Goal: Check status: Check status

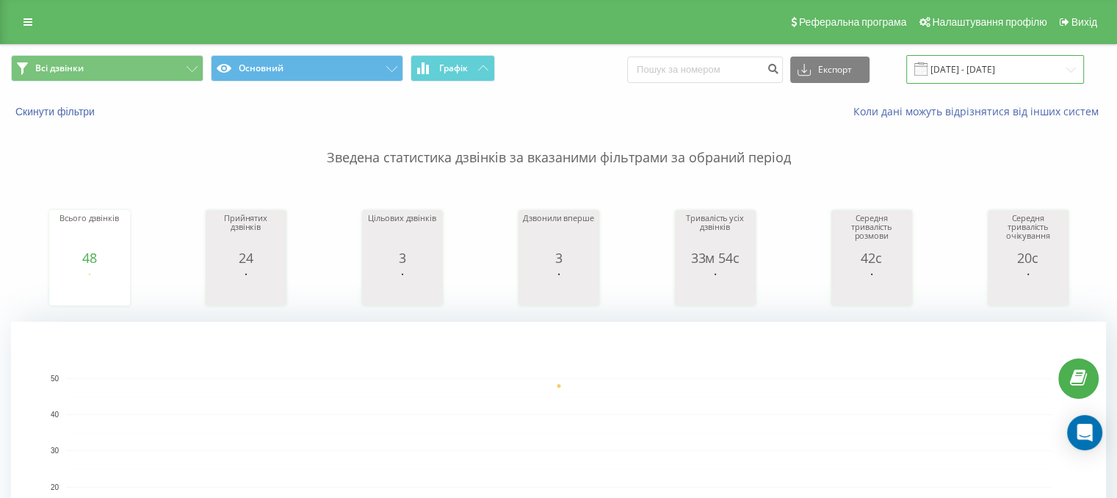
click at [968, 70] on input "21.07.2025 - 21.07.2025" at bounding box center [995, 69] width 178 height 29
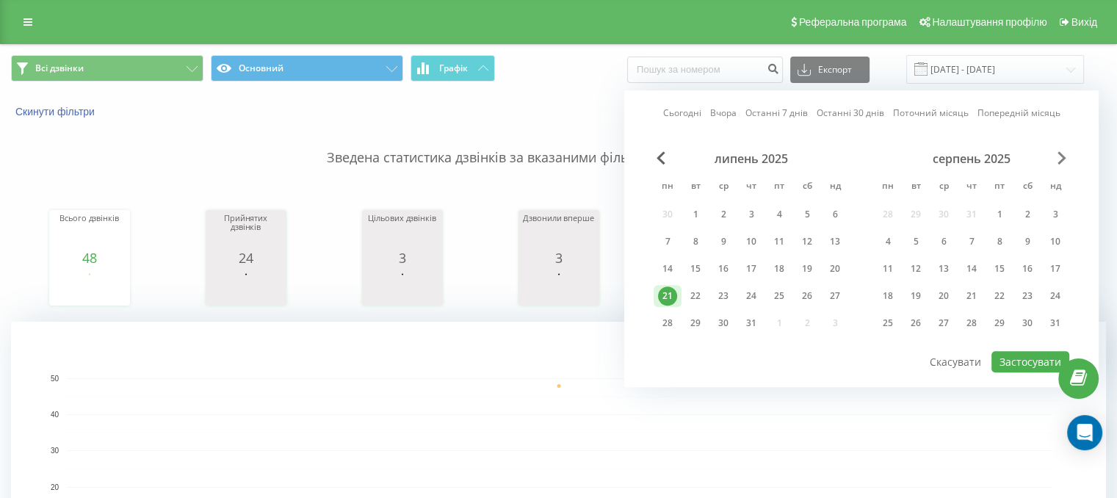
drag, startPoint x: 1055, startPoint y: 143, endPoint x: 1061, endPoint y: 162, distance: 20.0
click at [1058, 156] on div "Сьогодні Вчора Останні 7 днів Останні 30 днів Поточний місяць Попередній місяць…" at bounding box center [861, 238] width 474 height 297
click at [1061, 162] on span "Next Month" at bounding box center [1062, 157] width 9 height 13
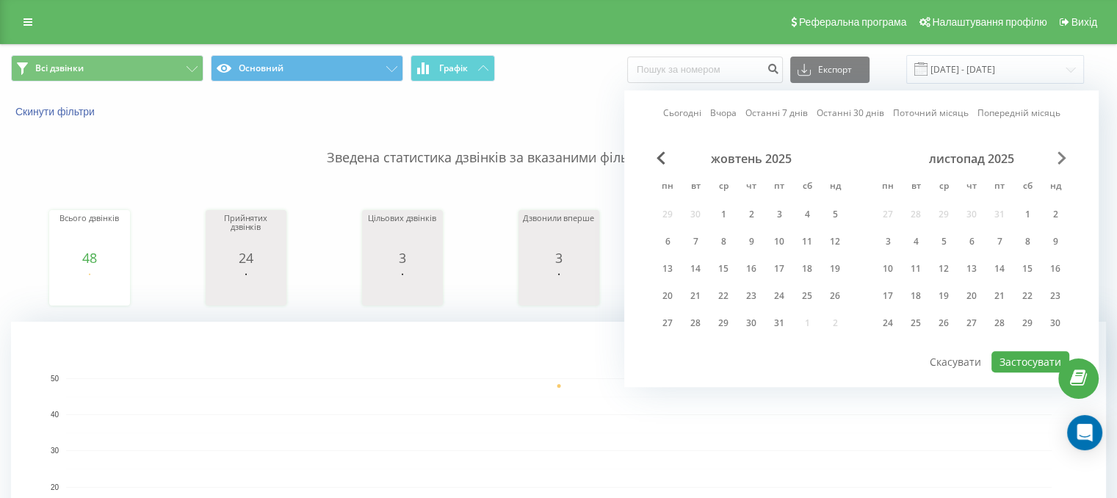
click at [1061, 162] on span "Next Month" at bounding box center [1062, 157] width 9 height 13
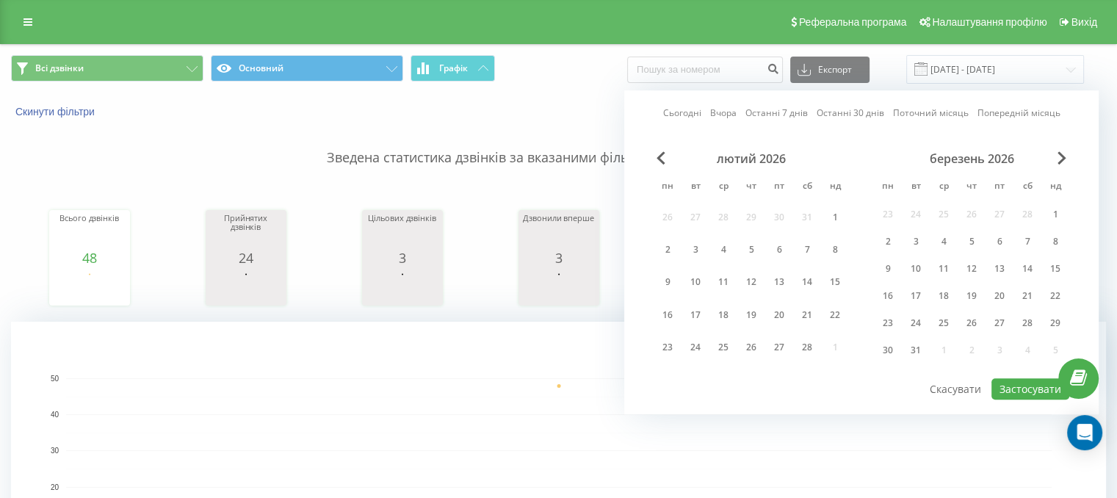
click at [668, 159] on div "лютий 2026" at bounding box center [751, 158] width 195 height 15
click at [662, 156] on span "Previous Month" at bounding box center [661, 157] width 9 height 13
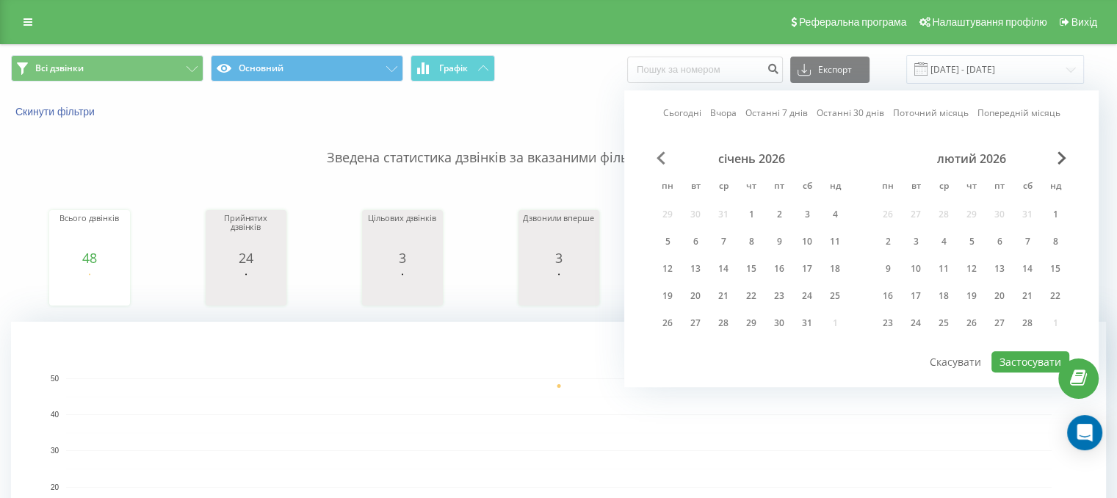
click at [662, 156] on span "Previous Month" at bounding box center [661, 157] width 9 height 13
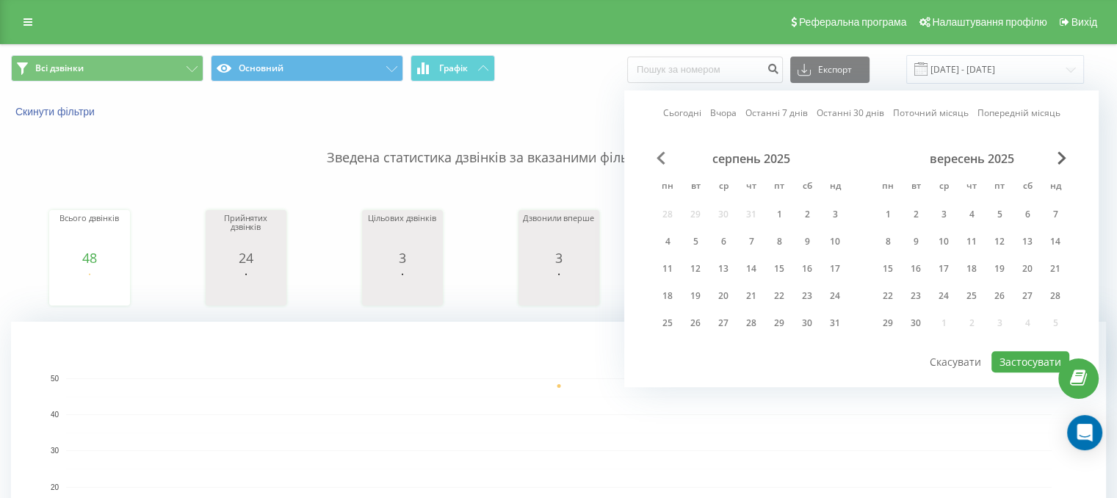
click at [662, 156] on span "Previous Month" at bounding box center [661, 157] width 9 height 13
click at [1000, 286] on div "22" at bounding box center [999, 295] width 19 height 19
click at [1025, 351] on button "Застосувати" at bounding box center [1030, 361] width 78 height 21
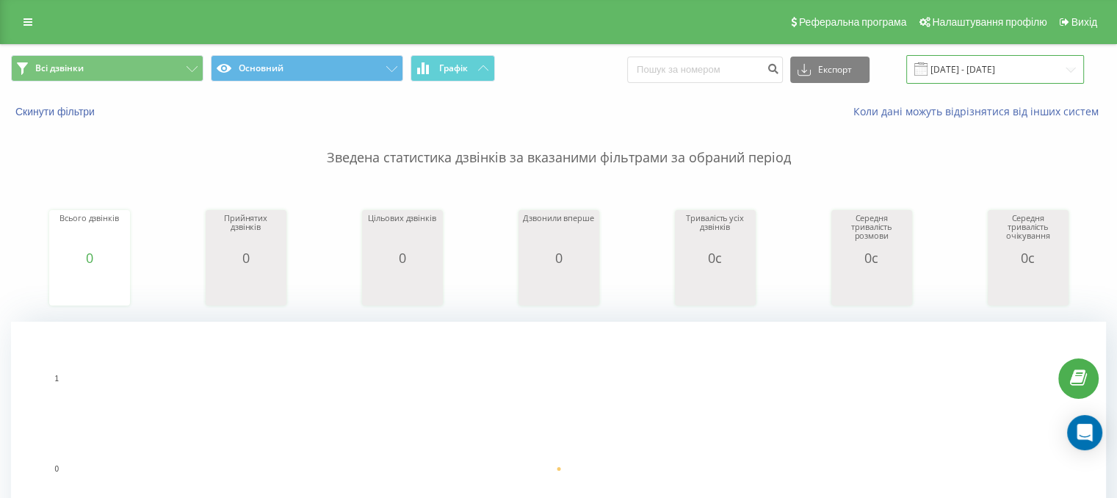
click at [978, 71] on input "[DATE] - [DATE]" at bounding box center [995, 69] width 178 height 29
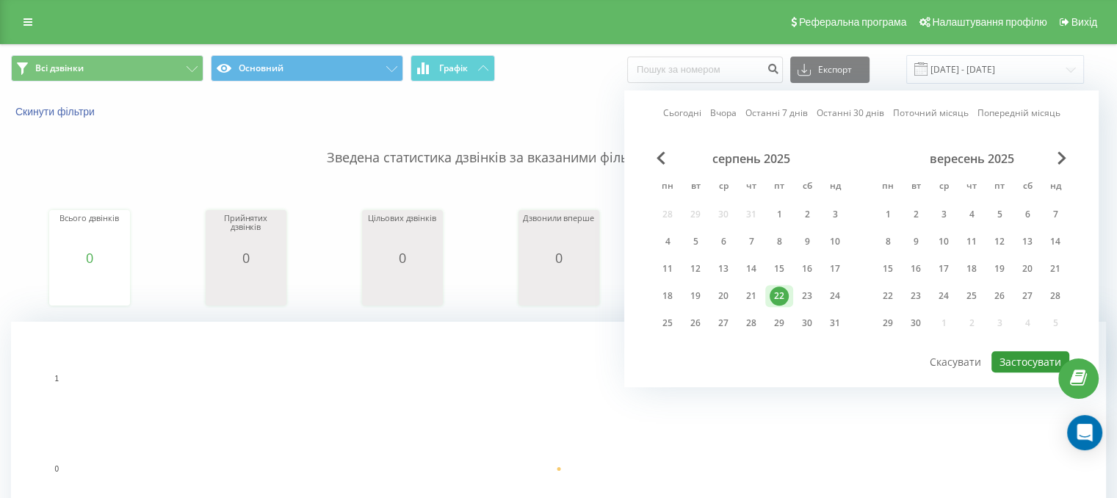
click at [1011, 362] on button "Застосувати" at bounding box center [1030, 361] width 78 height 21
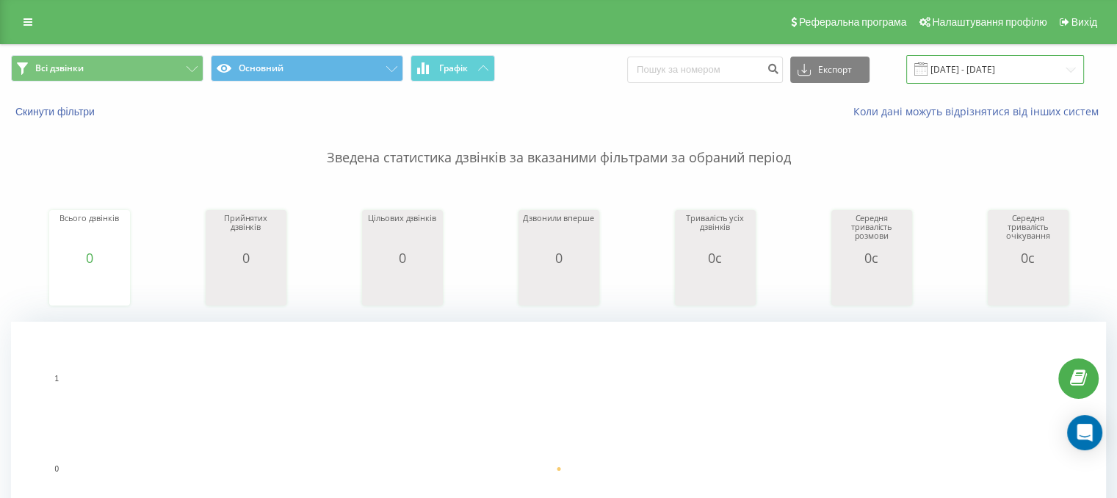
click at [999, 72] on input "[DATE] - [DATE]" at bounding box center [995, 69] width 178 height 29
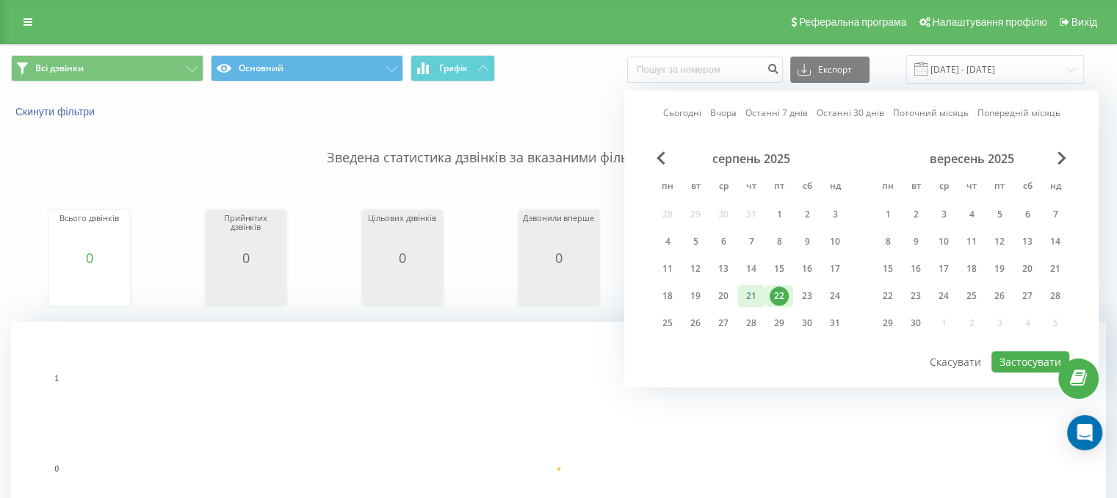
click at [758, 296] on div "21" at bounding box center [751, 295] width 19 height 19
click at [1018, 357] on button "Застосувати" at bounding box center [1030, 361] width 78 height 21
type input "21.08.2025 - 21.08.2025"
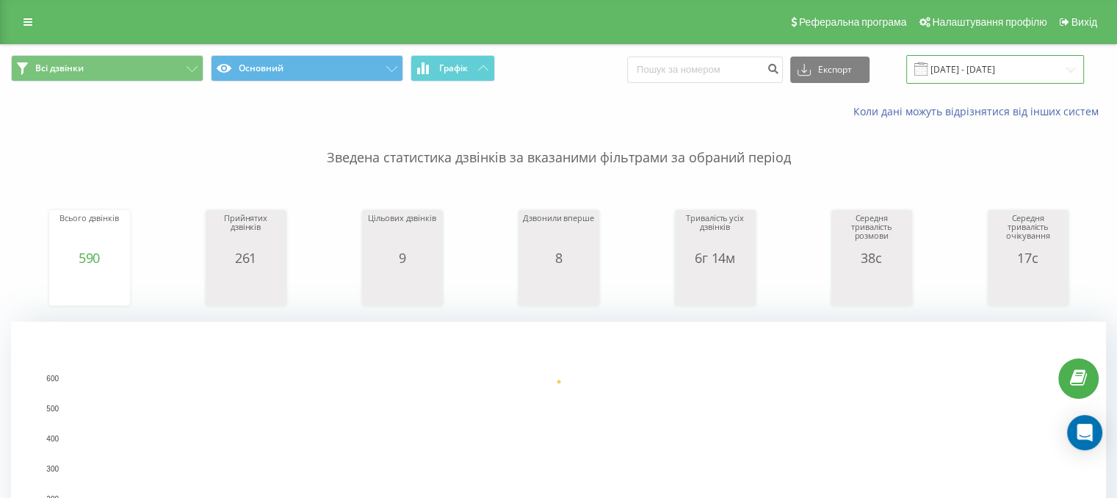
click at [990, 75] on input "[DATE] - [DATE]" at bounding box center [995, 69] width 178 height 29
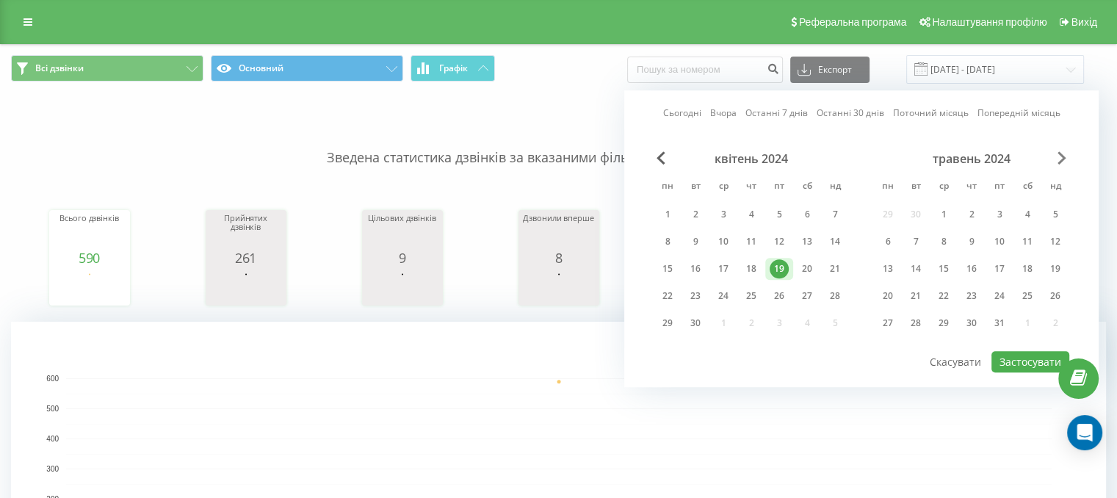
click at [1063, 151] on span "Next Month" at bounding box center [1062, 157] width 9 height 13
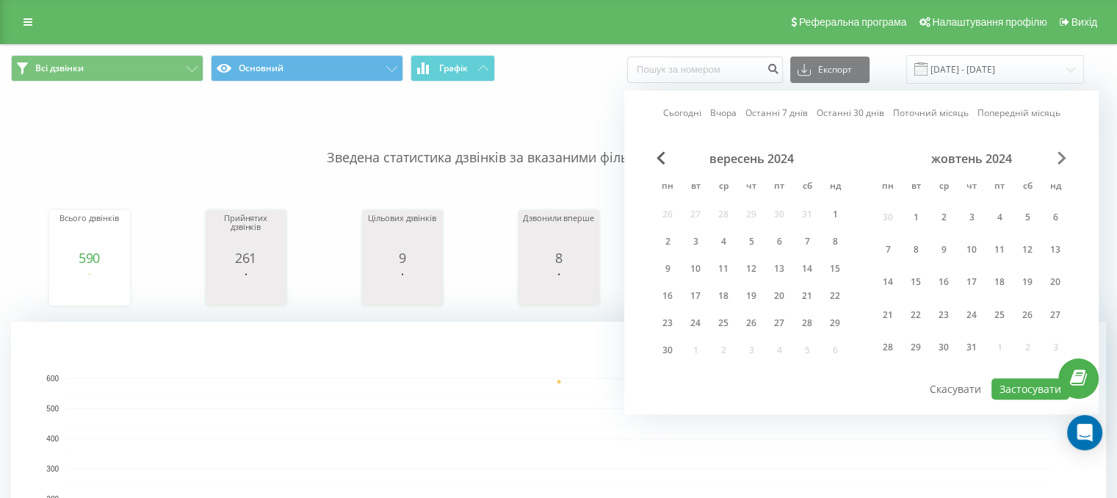
click at [1063, 151] on span "Next Month" at bounding box center [1062, 157] width 9 height 13
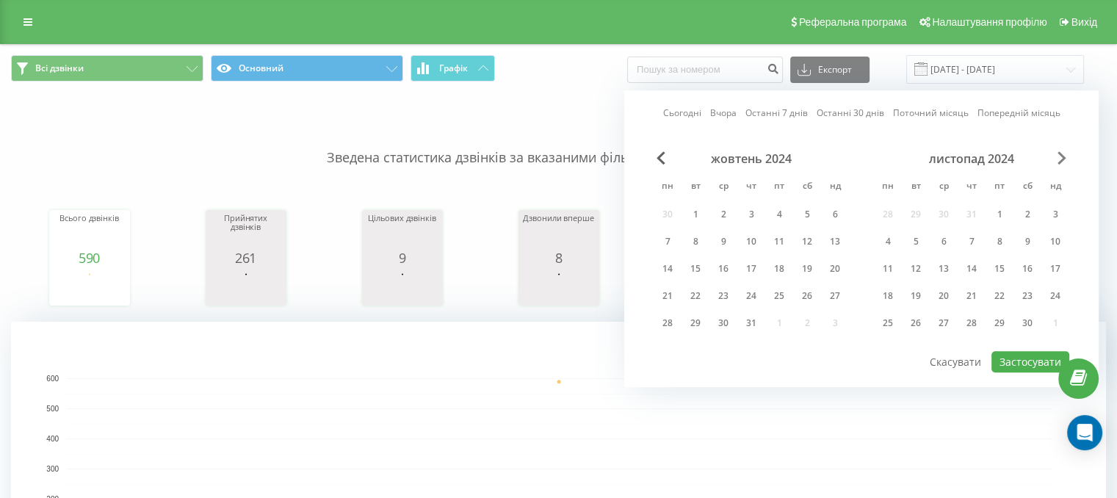
click at [1063, 151] on span "Next Month" at bounding box center [1062, 157] width 9 height 13
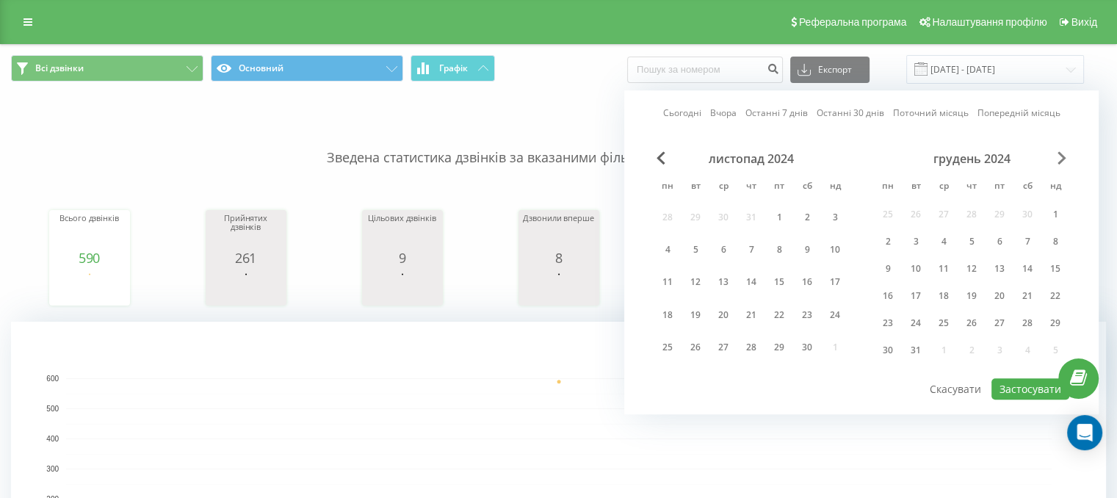
click at [1063, 151] on span "Next Month" at bounding box center [1062, 157] width 9 height 13
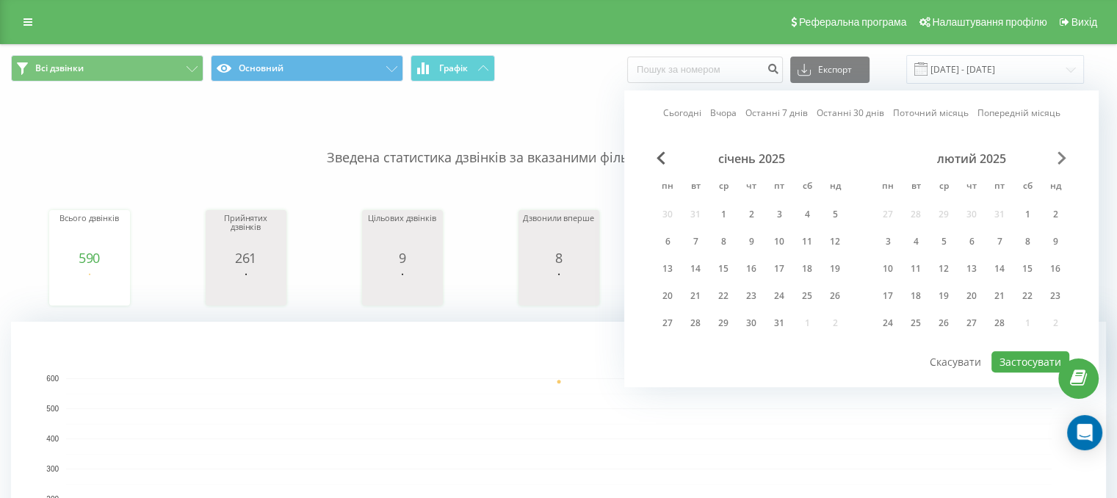
click at [1063, 151] on span "Next Month" at bounding box center [1062, 157] width 9 height 13
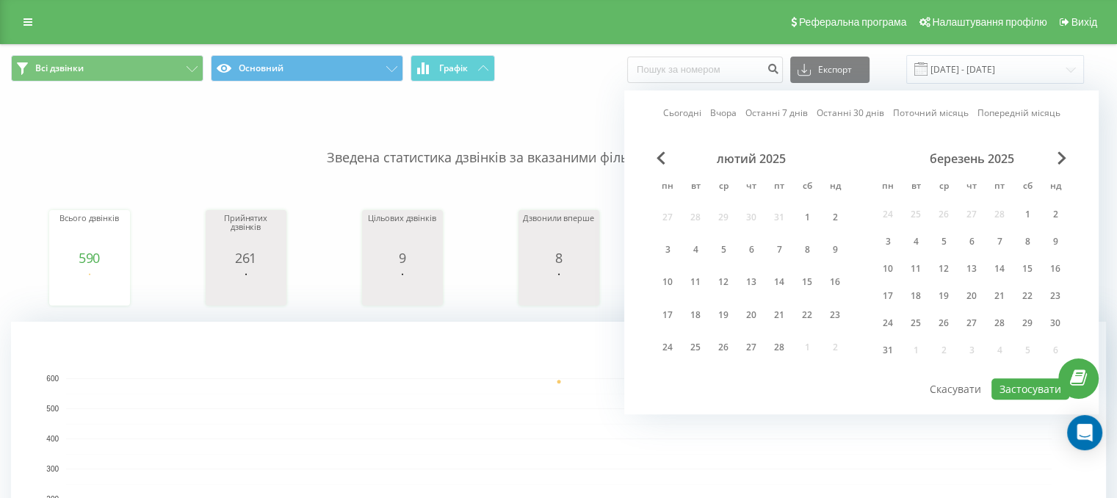
click at [1063, 150] on div "Сьогодні Вчора Останні 7 днів Останні 30 днів Поточний місяць Попередній місяць…" at bounding box center [861, 252] width 474 height 324
click at [1061, 161] on span "Next Month" at bounding box center [1062, 157] width 9 height 13
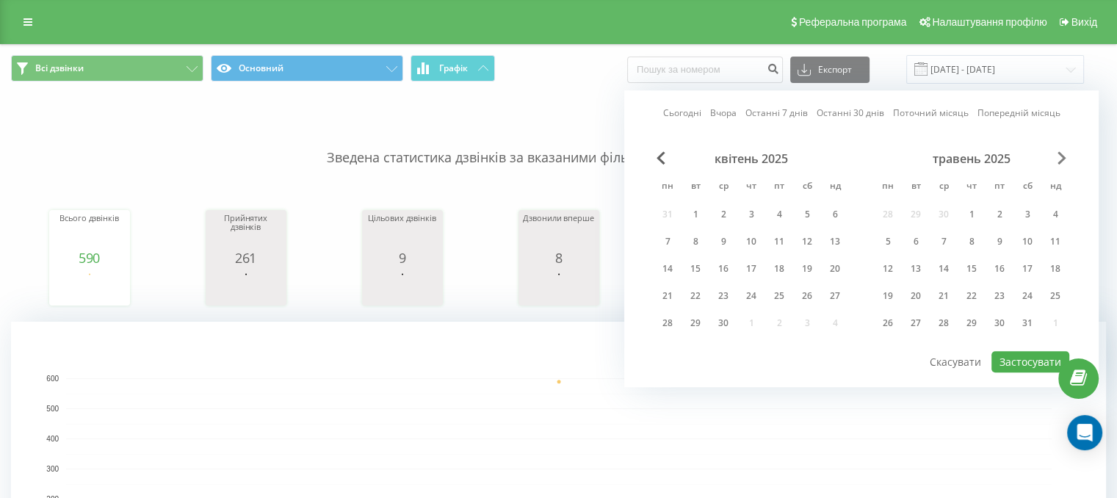
click at [1061, 161] on span "Next Month" at bounding box center [1062, 157] width 9 height 13
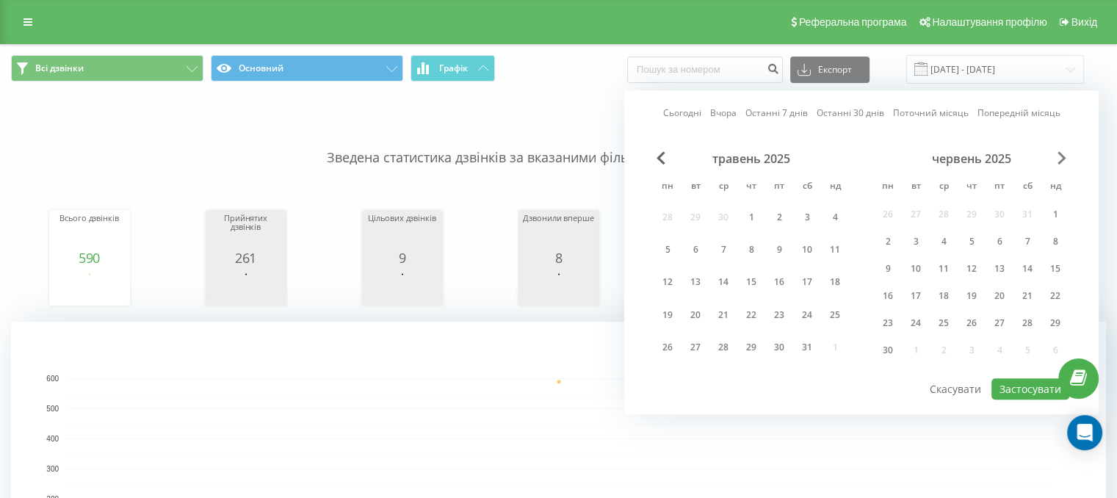
click at [1061, 161] on span "Next Month" at bounding box center [1062, 157] width 9 height 13
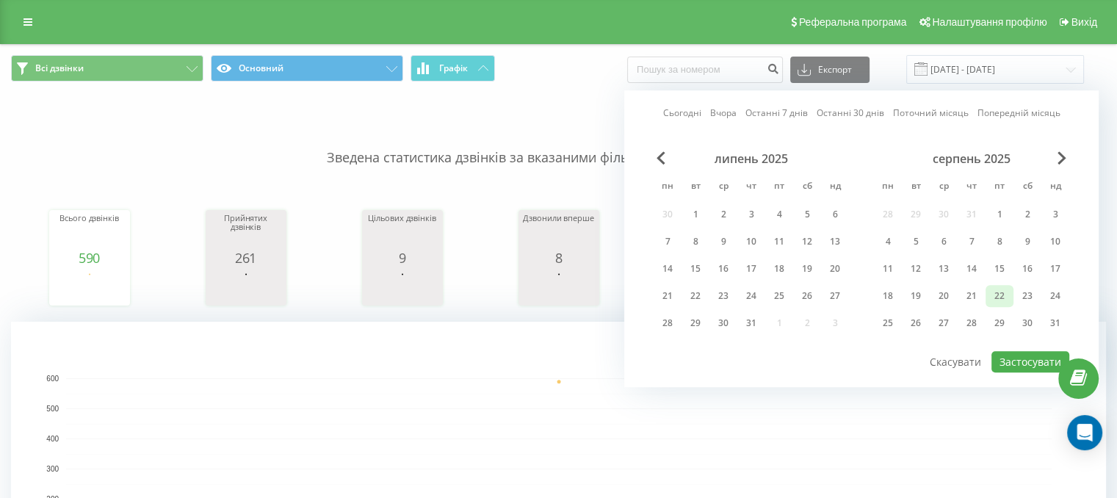
click at [1004, 291] on div "22" at bounding box center [999, 295] width 19 height 19
click at [1034, 356] on button "Застосувати" at bounding box center [1030, 361] width 78 height 21
type input "[DATE] - [DATE]"
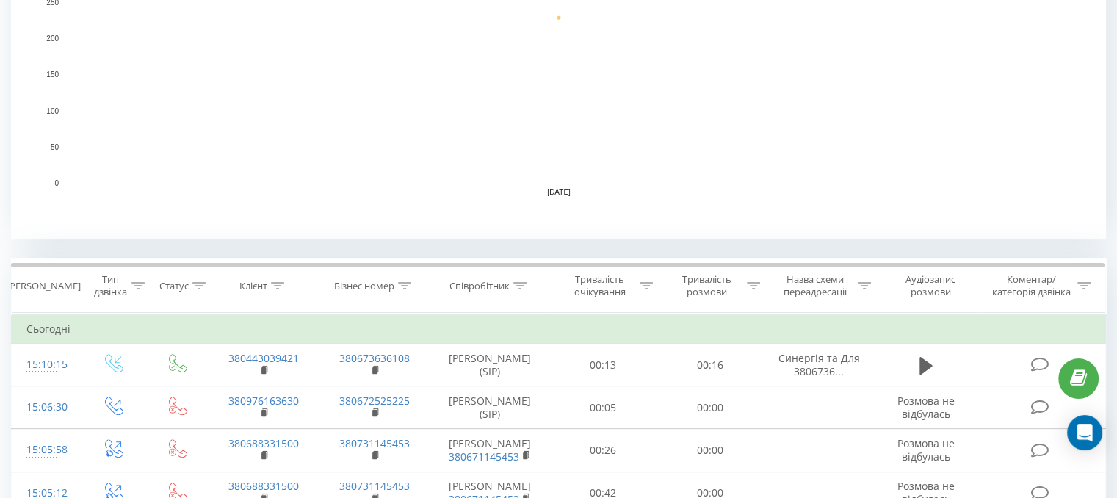
scroll to position [367, 0]
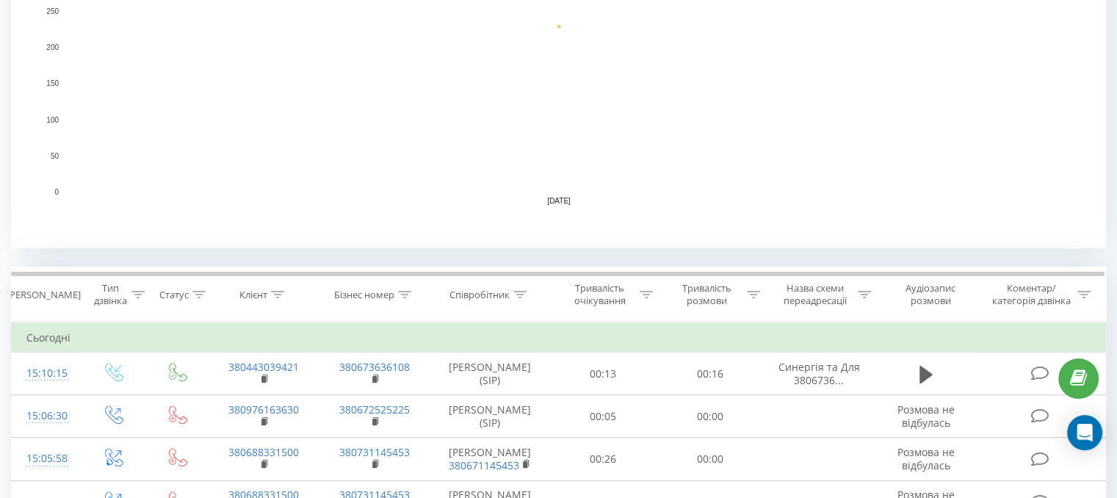
click at [762, 156] on rect "A chart." at bounding box center [559, 101] width 986 height 181
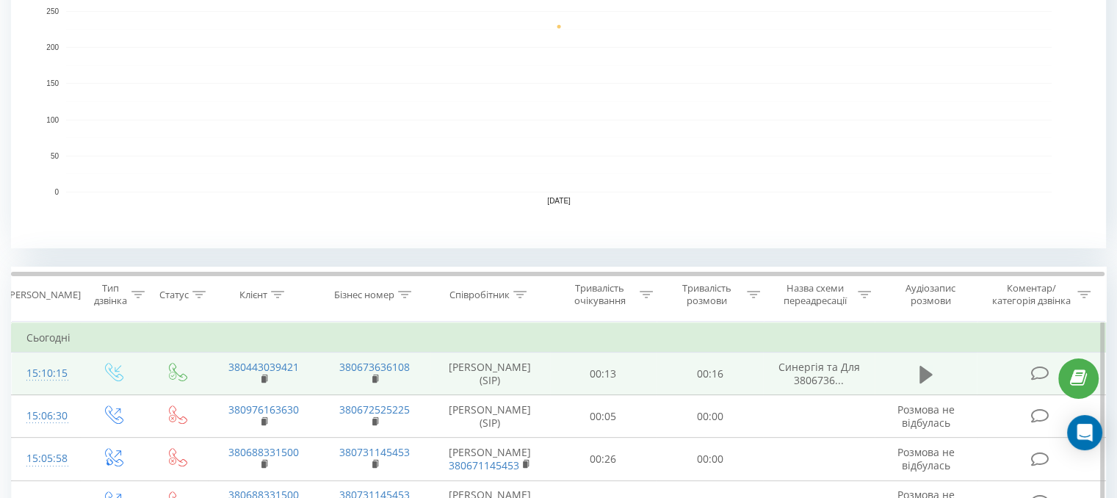
click at [925, 372] on icon at bounding box center [926, 374] width 13 height 18
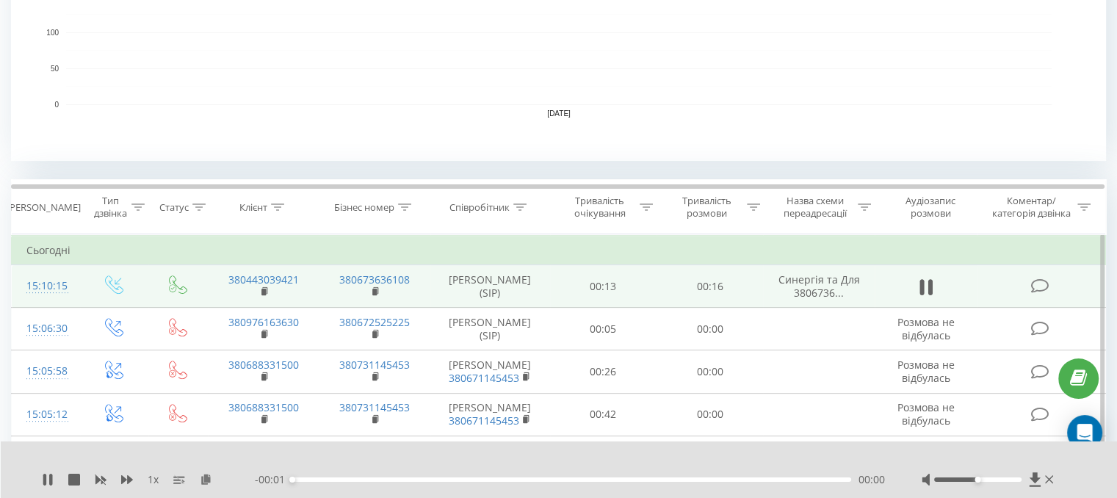
scroll to position [514, 0]
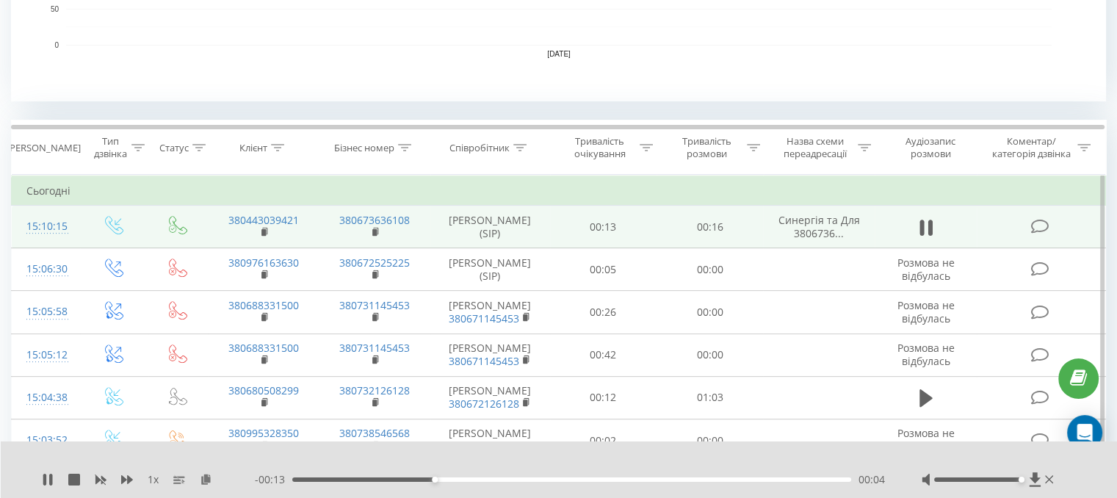
drag, startPoint x: 980, startPoint y: 479, endPoint x: 1025, endPoint y: 481, distance: 44.9
click at [1025, 481] on div at bounding box center [989, 479] width 135 height 15
click at [44, 477] on icon at bounding box center [47, 480] width 9 height 12
drag, startPoint x: 852, startPoint y: 472, endPoint x: 848, endPoint y: 483, distance: 11.9
click at [850, 477] on div "00:00 00:17 00:17" at bounding box center [570, 479] width 630 height 15
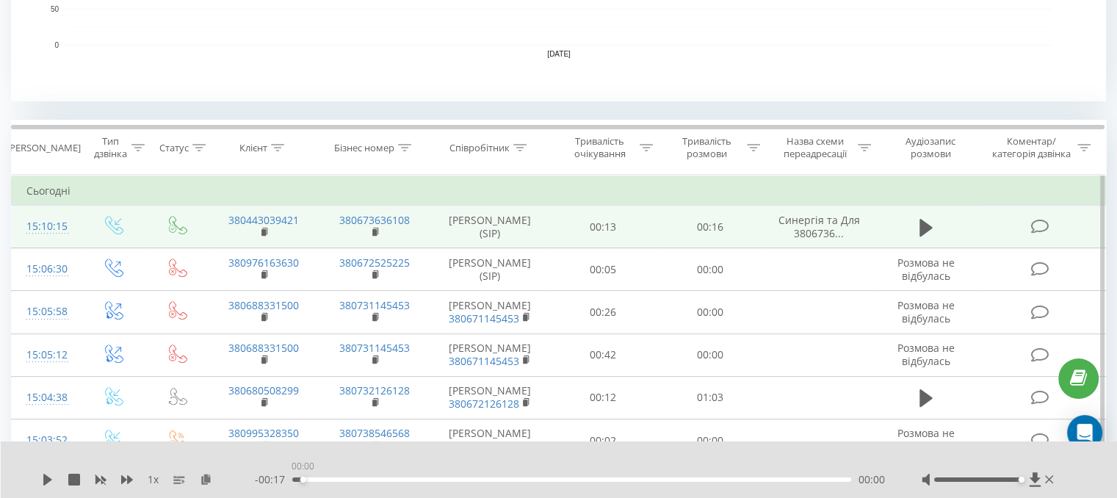
drag, startPoint x: 852, startPoint y: 480, endPoint x: 303, endPoint y: 473, distance: 549.4
click at [303, 477] on div "00:00" at bounding box center [303, 480] width 6 height 6
click at [40, 477] on div "1 x - 00:17 00:00 00:00" at bounding box center [559, 469] width 1117 height 57
click at [921, 224] on icon at bounding box center [926, 227] width 13 height 18
